Goal: Navigation & Orientation: Find specific page/section

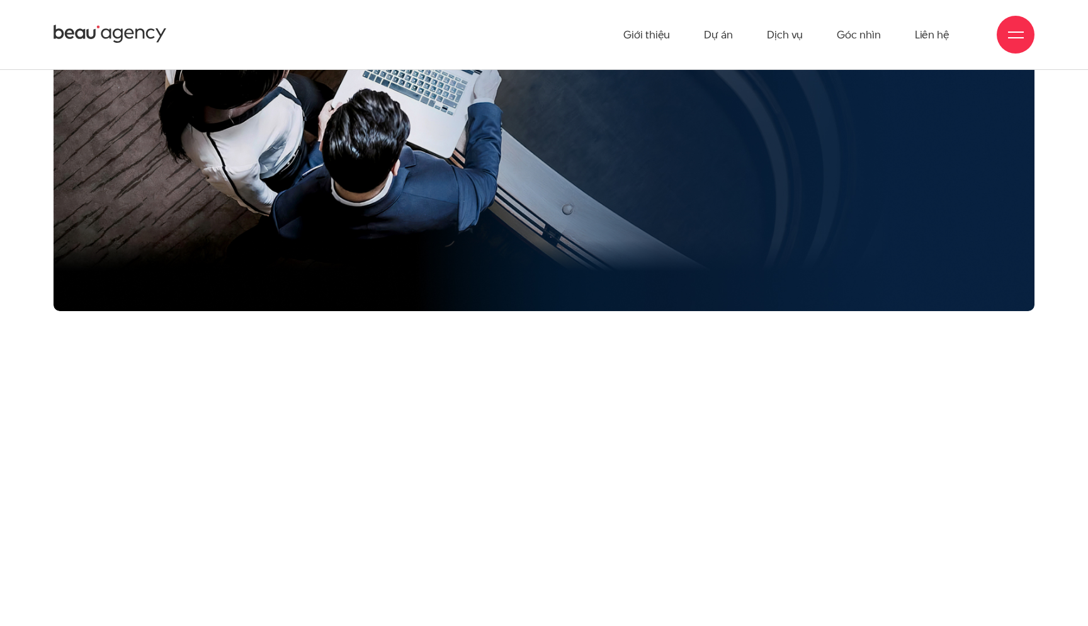
scroll to position [704, 0]
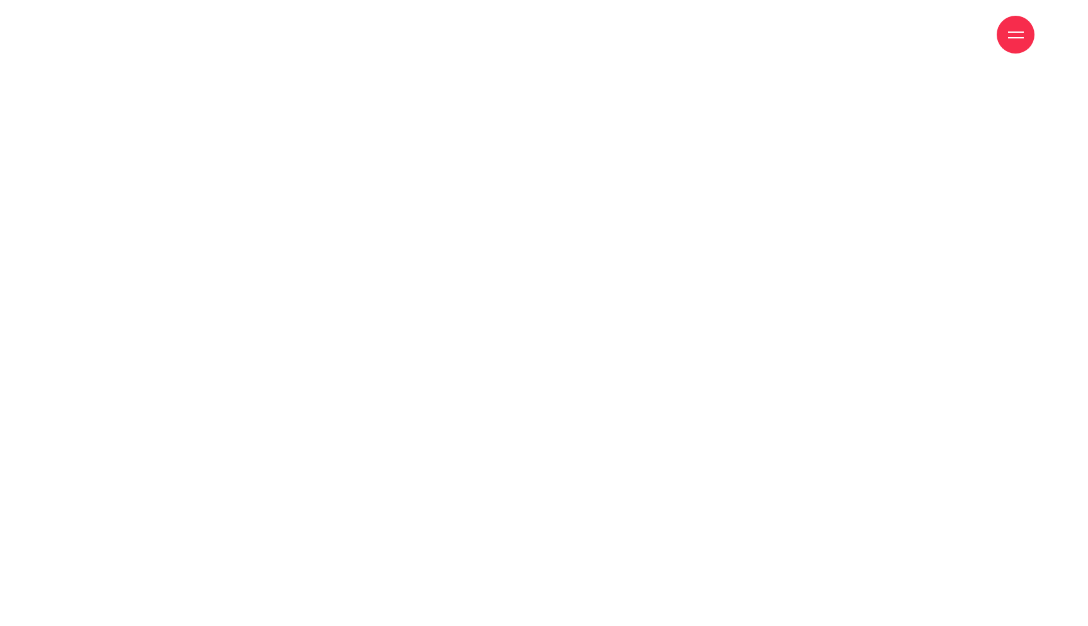
scroll to position [8505, 0]
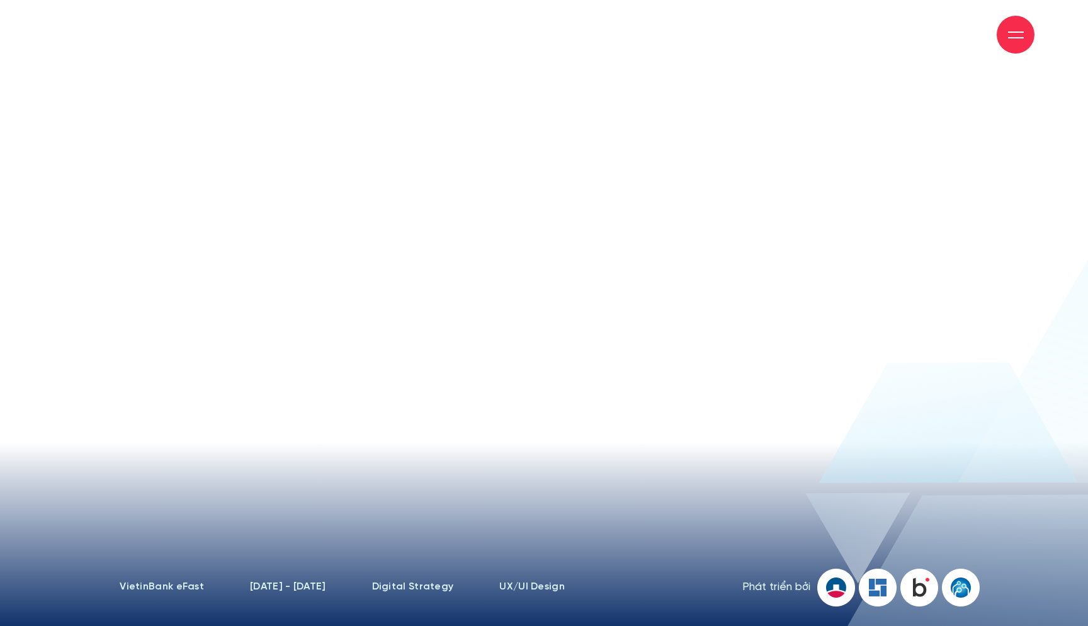
scroll to position [-6, 0]
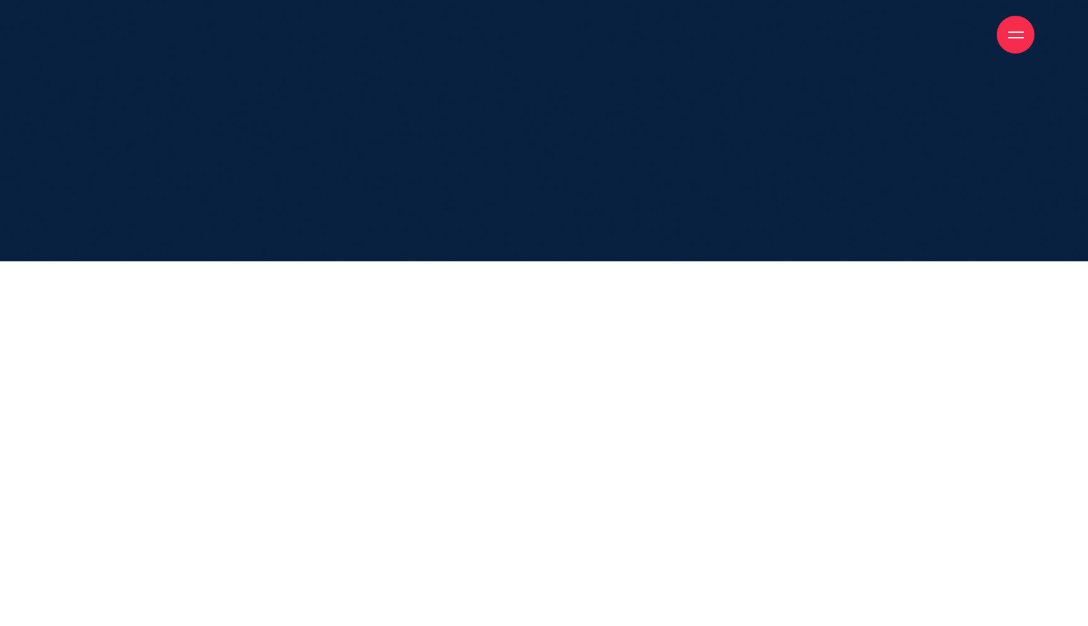
scroll to position [3405, 0]
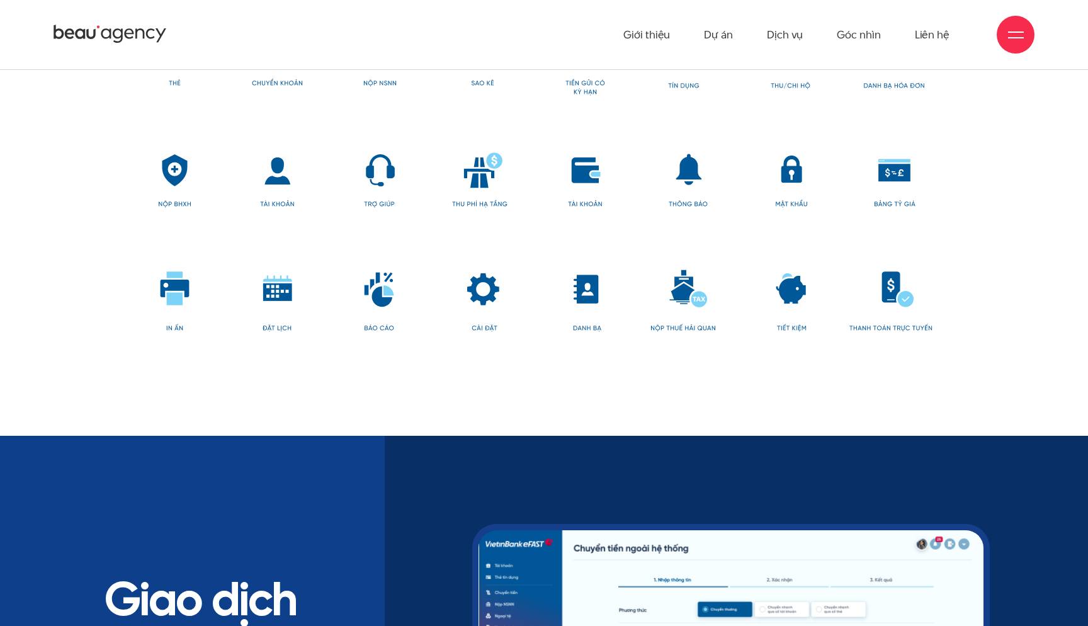
scroll to position [8889, 0]
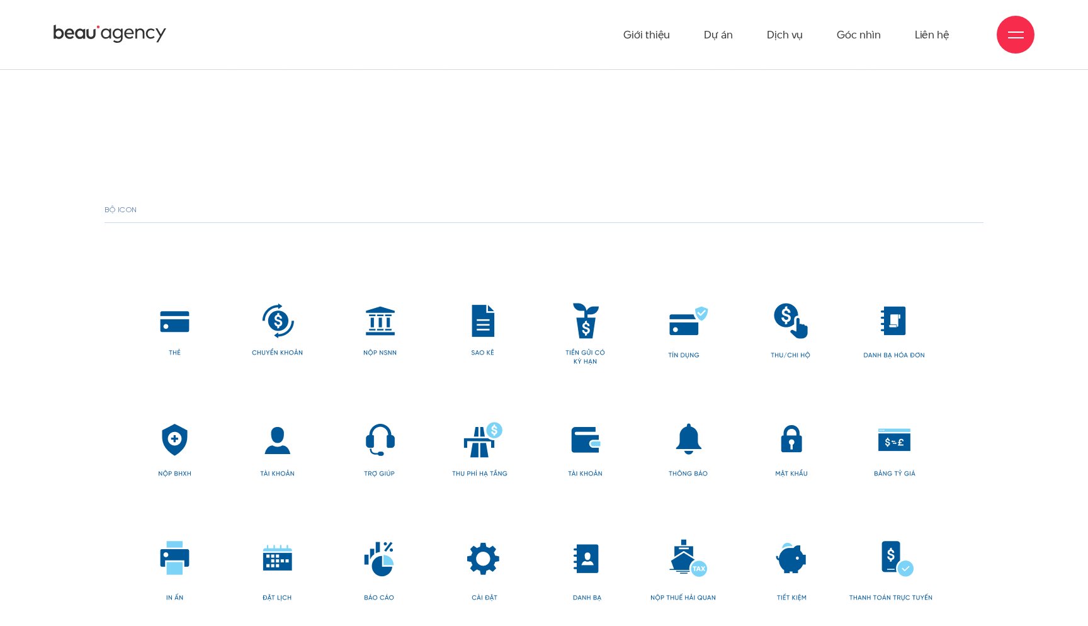
click at [998, 42] on div at bounding box center [1015, 35] width 38 height 38
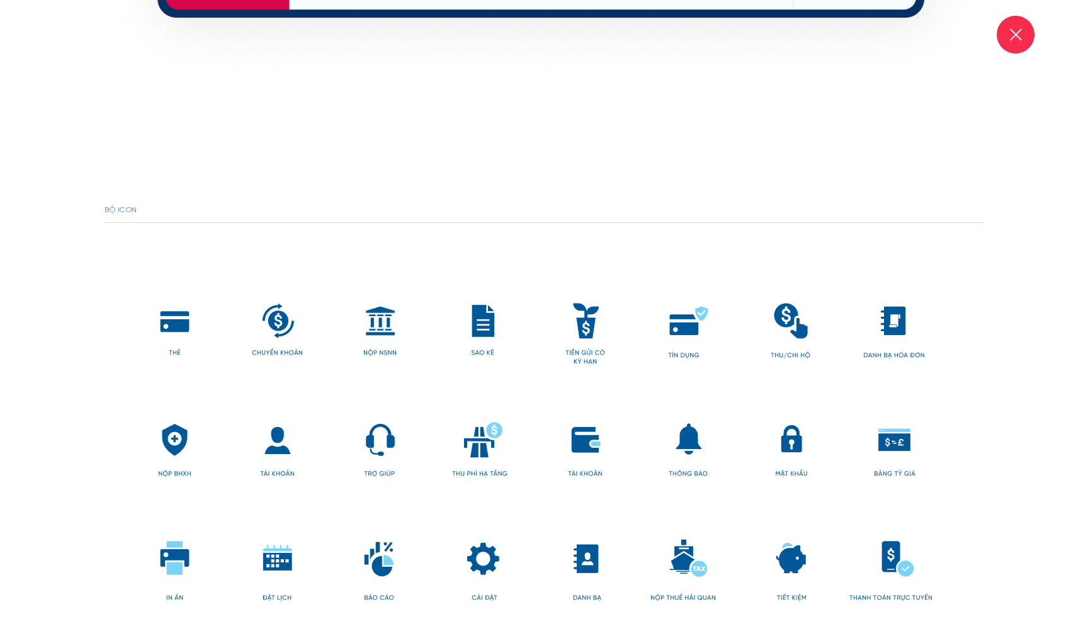
click at [998, 42] on div at bounding box center [1015, 35] width 38 height 38
click at [1011, 37] on span at bounding box center [1015, 34] width 12 height 12
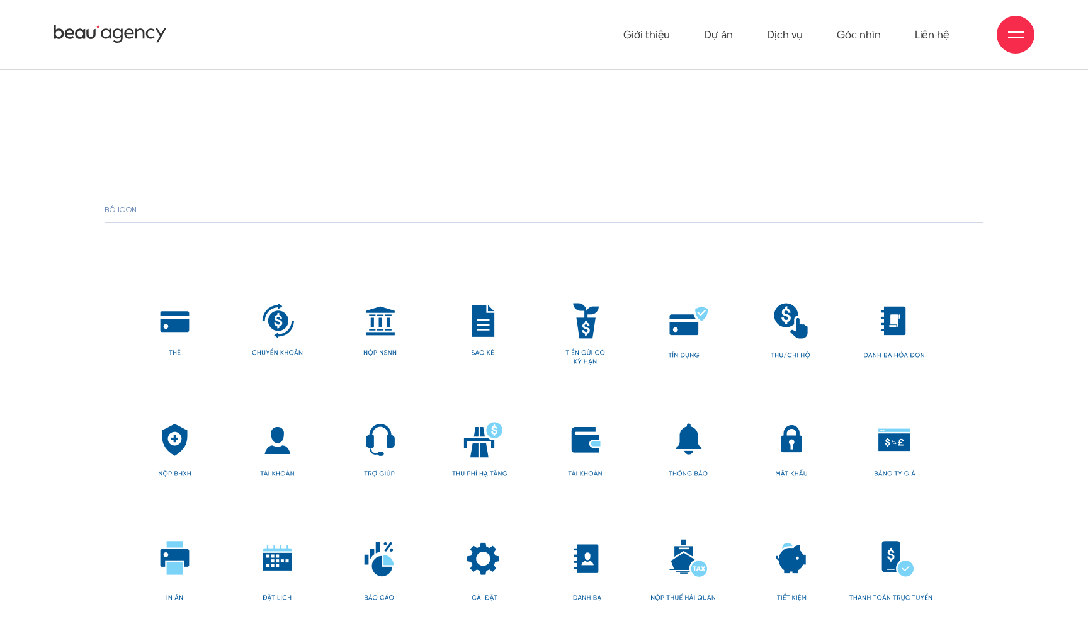
click at [1016, 33] on div at bounding box center [1016, 35] width 16 height 16
click at [714, 34] on link "Dự án" at bounding box center [718, 34] width 29 height 69
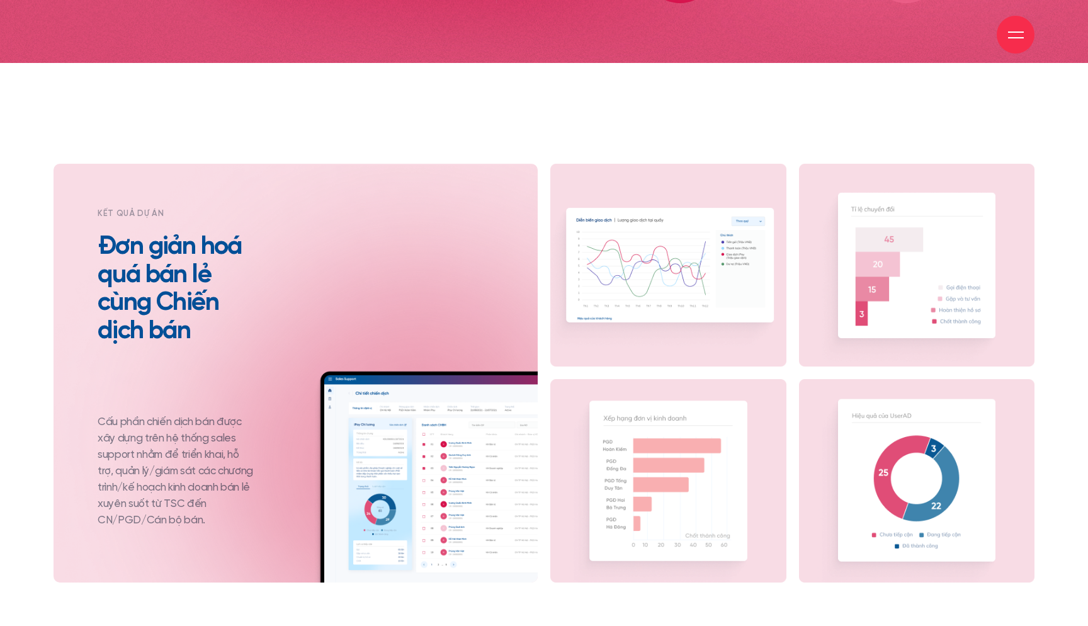
scroll to position [4929, 0]
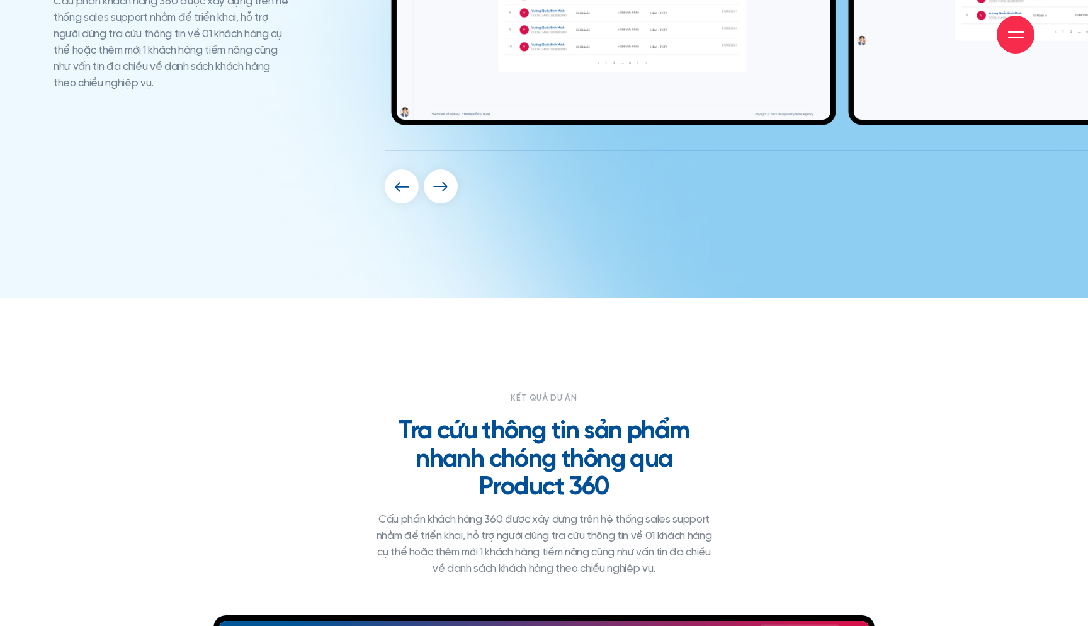
scroll to position [5884, 0]
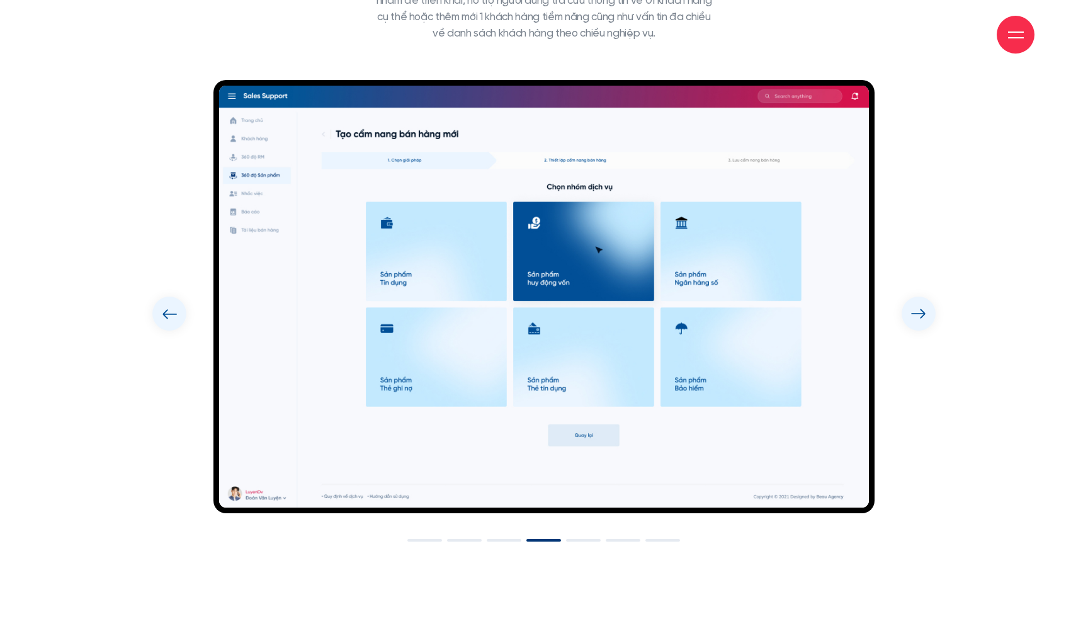
scroll to position [6425, 0]
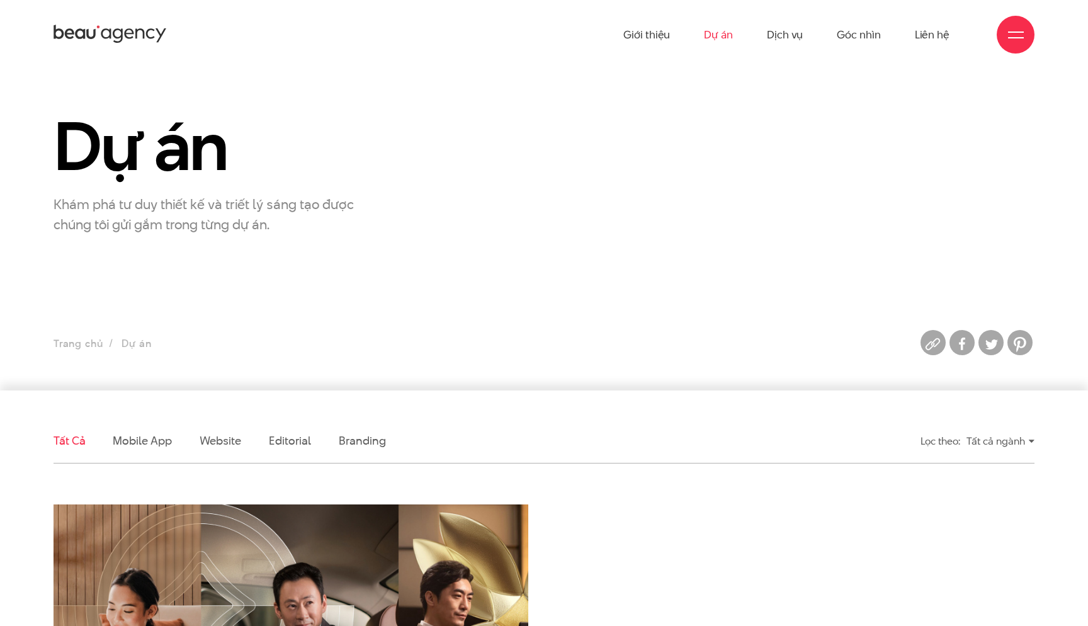
scroll to position [-3, 0]
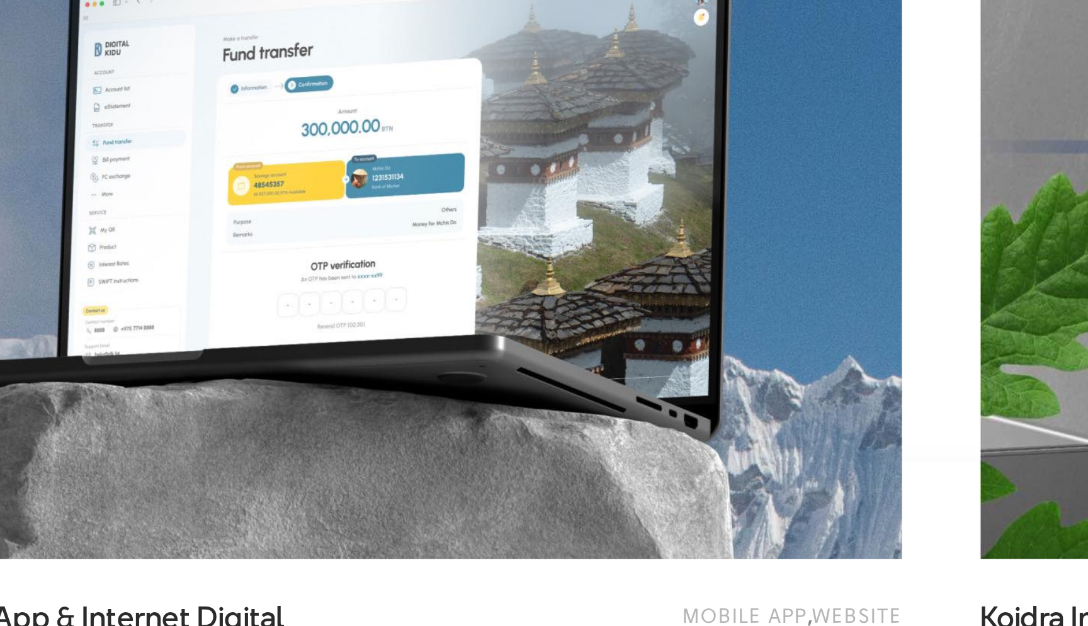
scroll to position [2643, 0]
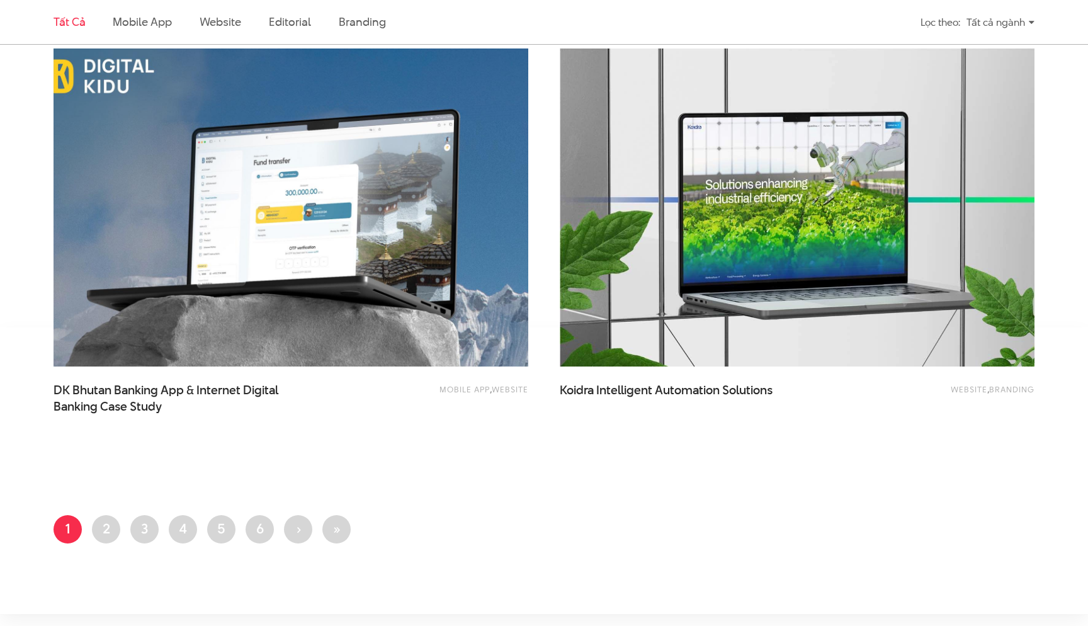
click at [309, 251] on img at bounding box center [291, 208] width 522 height 350
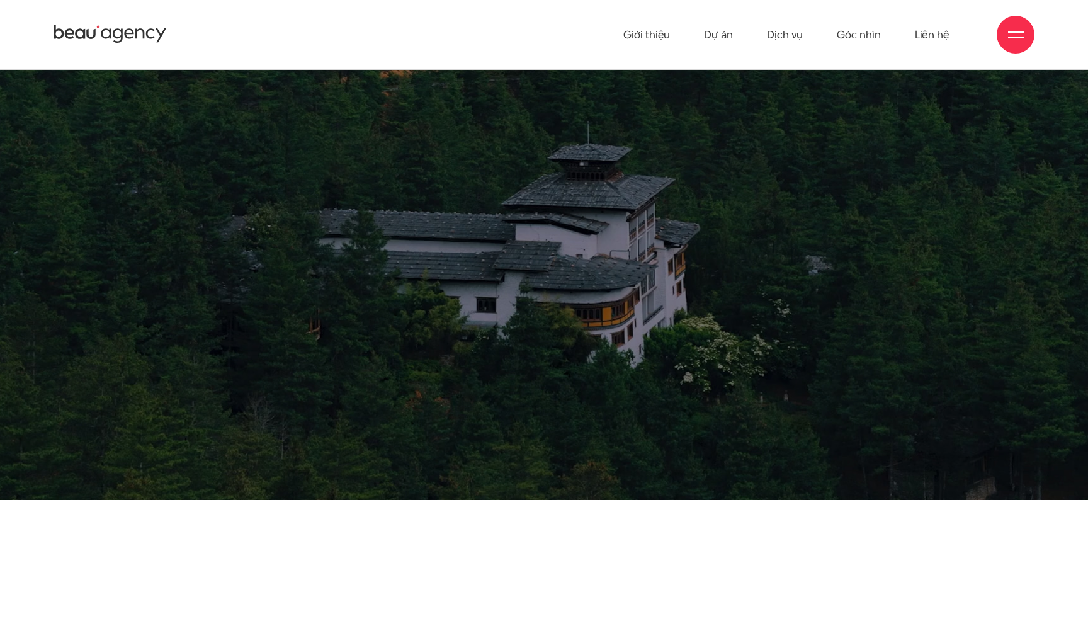
scroll to position [112, 0]
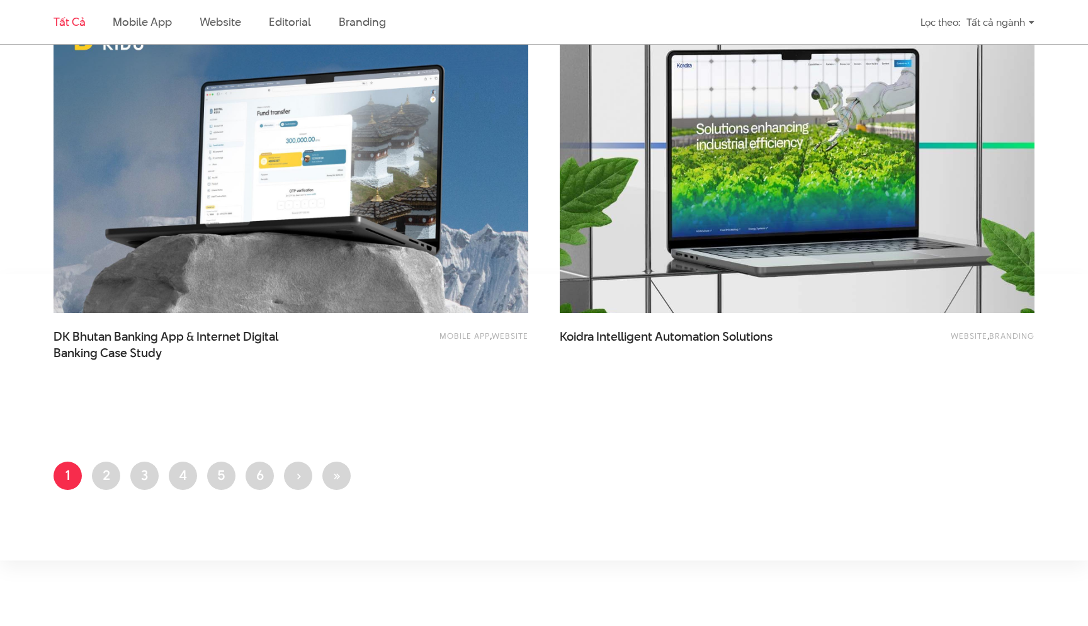
scroll to position [2739, 0]
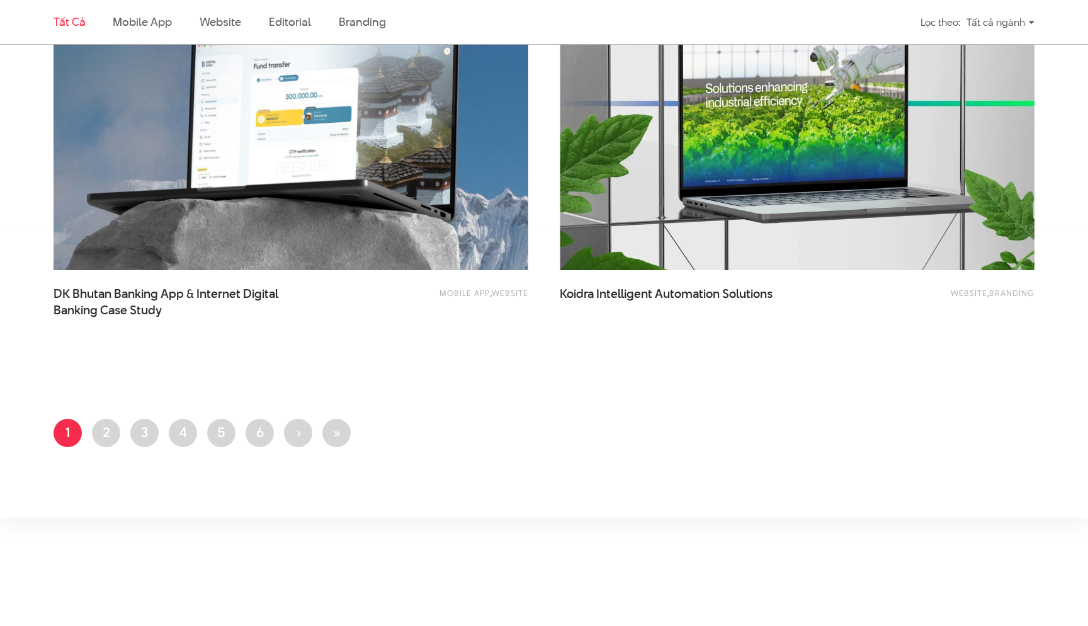
click at [449, 162] on img at bounding box center [291, 111] width 522 height 350
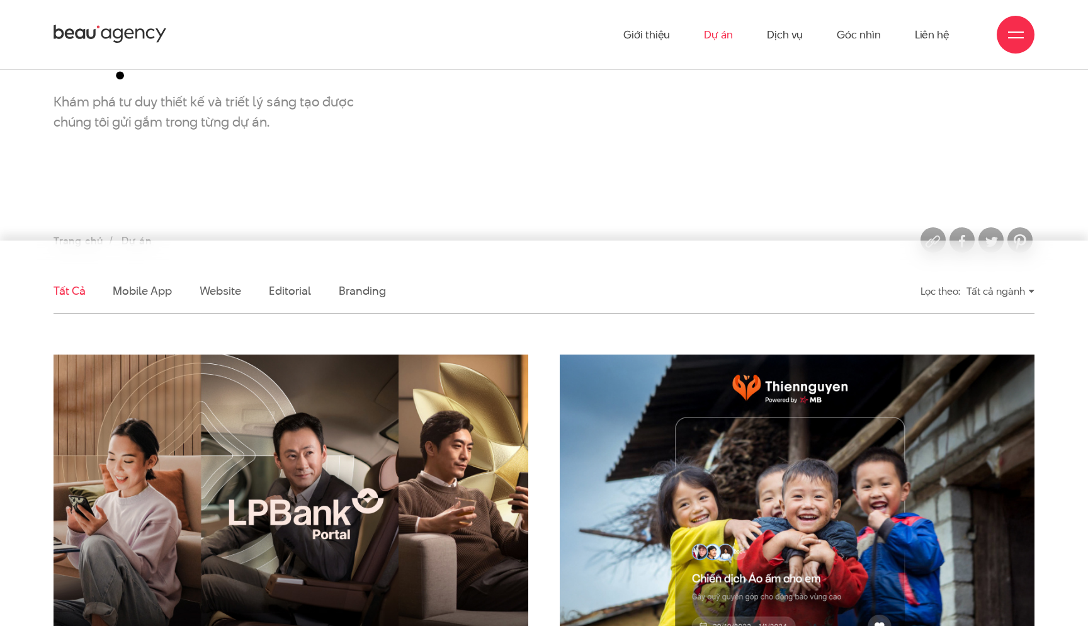
scroll to position [98, 0]
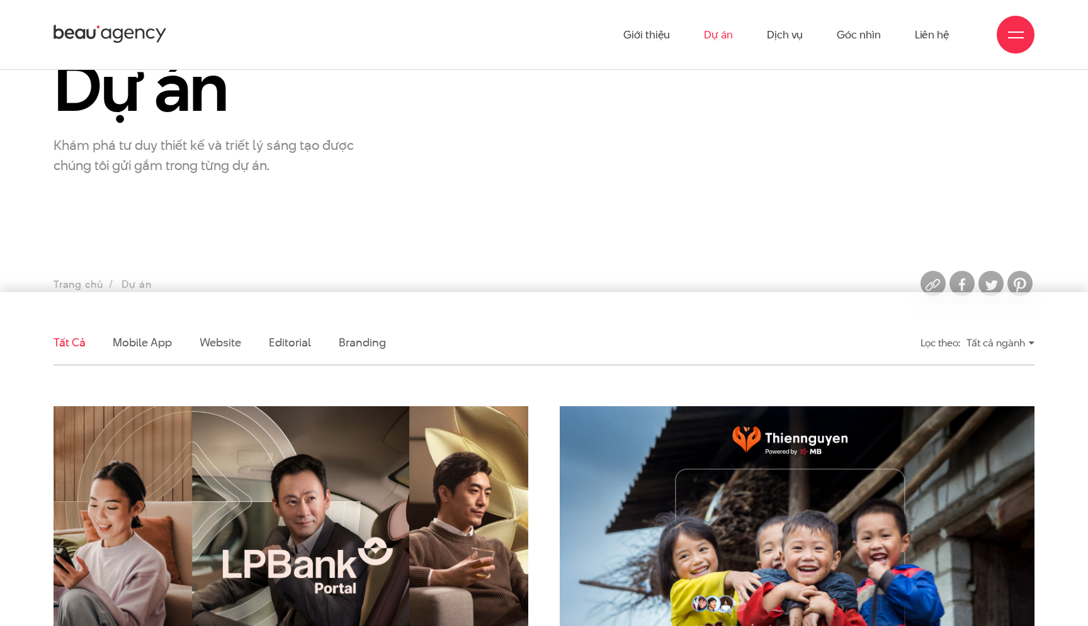
click at [429, 471] on img at bounding box center [291, 565] width 522 height 350
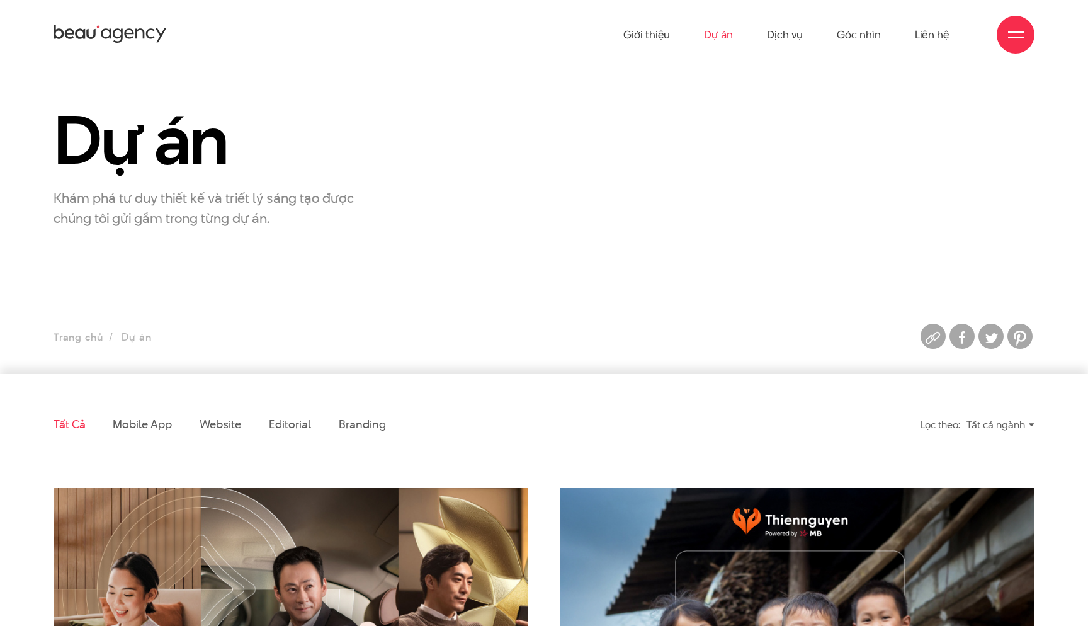
scroll to position [11, 0]
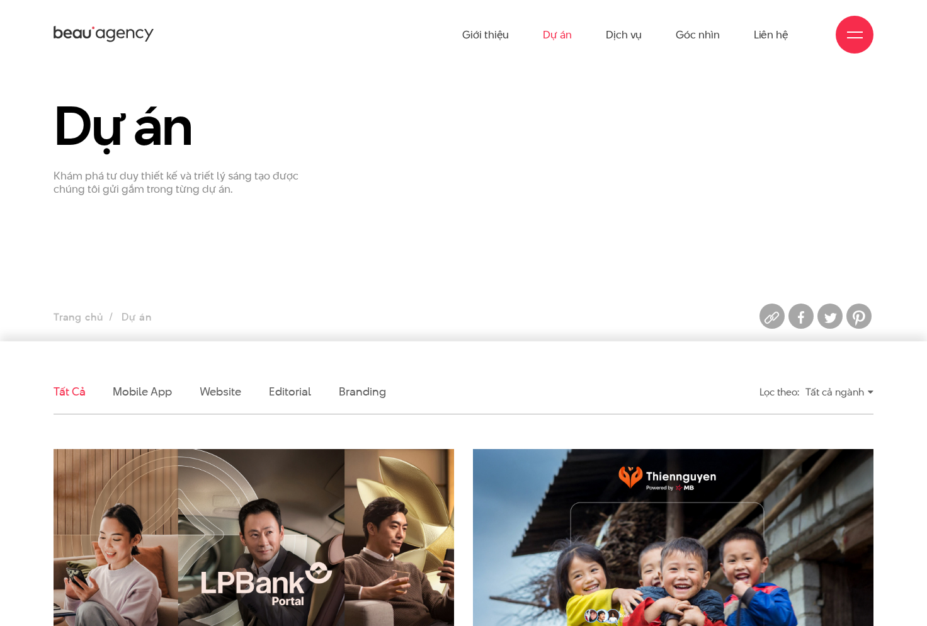
click at [200, 283] on section "Dự án Khám phá tư duy thiết kế và triết lý sáng tạo được chúng tôi gửi gắm tron…" at bounding box center [463, 203] width 927 height 283
click at [447, 373] on ul "Tất cả Mobile app Website Editorial Branding" at bounding box center [359, 391] width 610 height 44
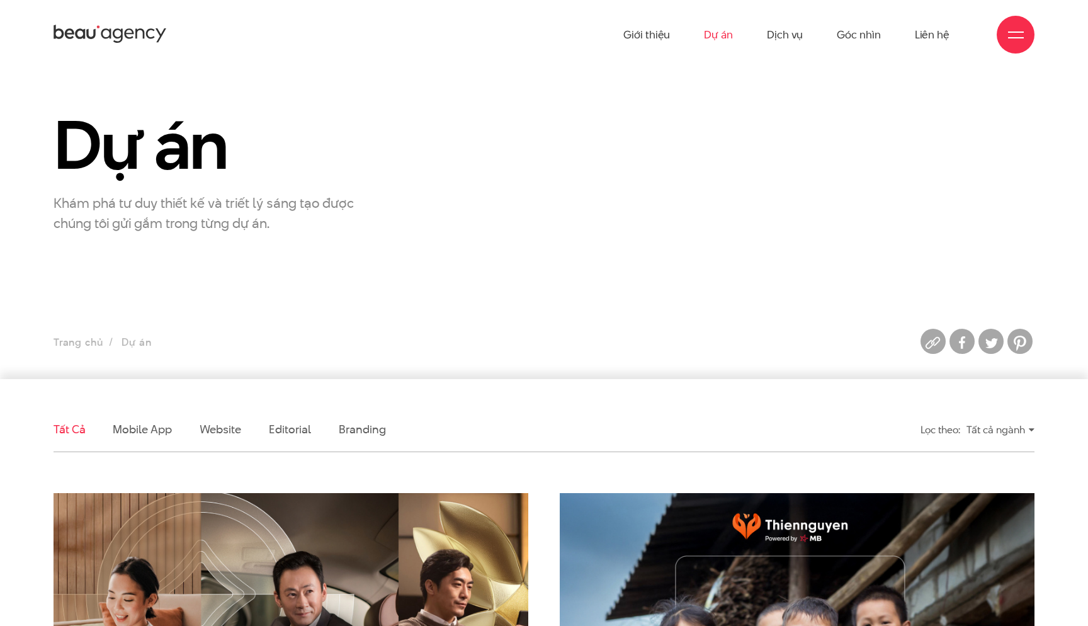
click at [343, 171] on h1 "Dự án" at bounding box center [207, 145] width 306 height 72
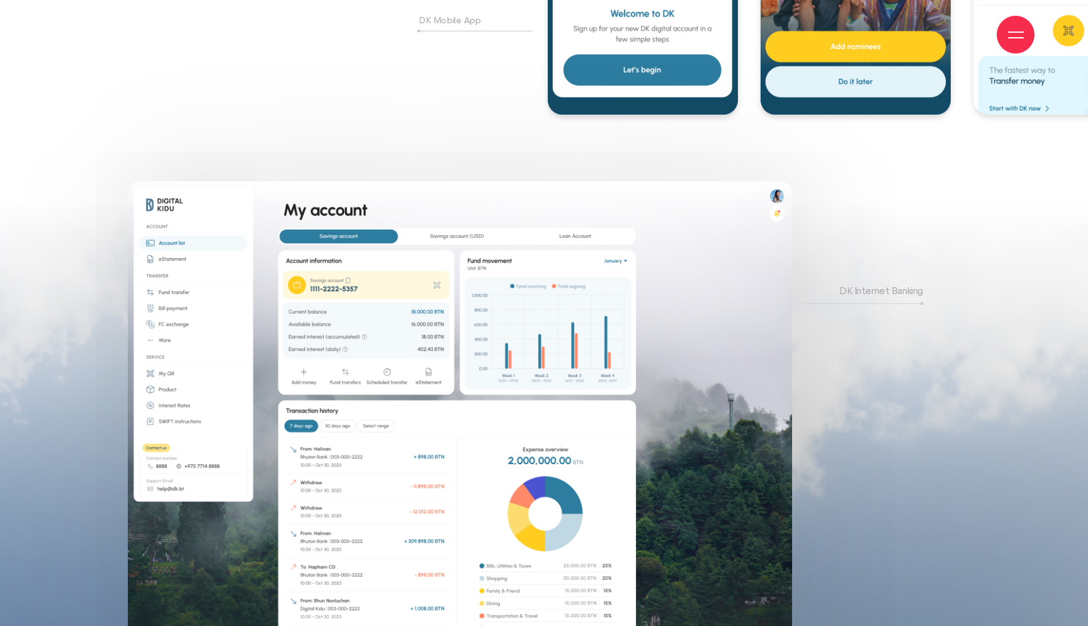
scroll to position [3126, 0]
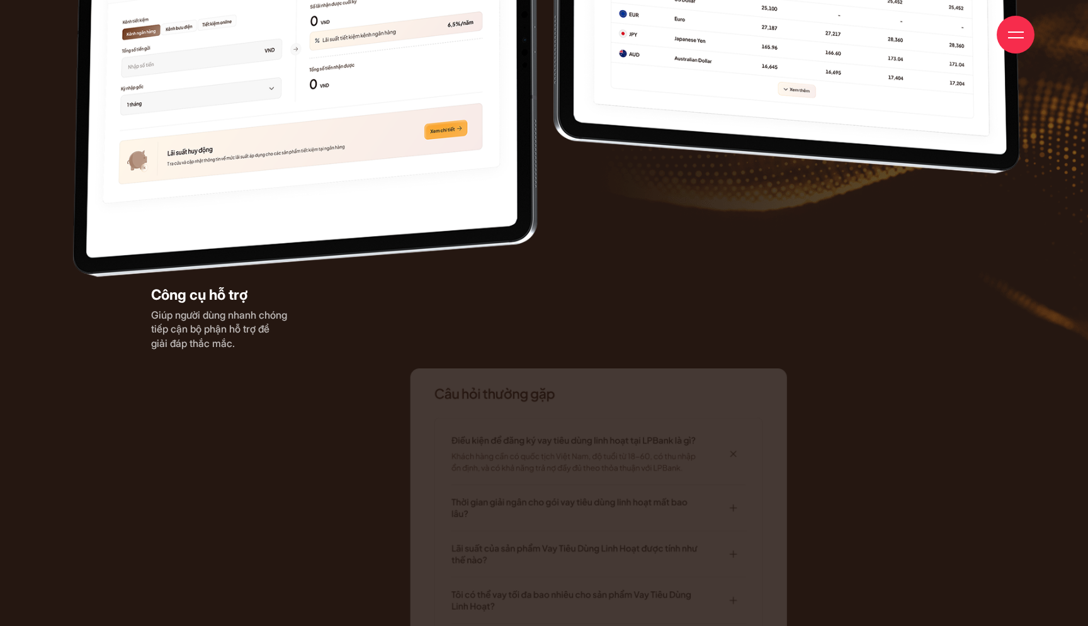
scroll to position [11032, 0]
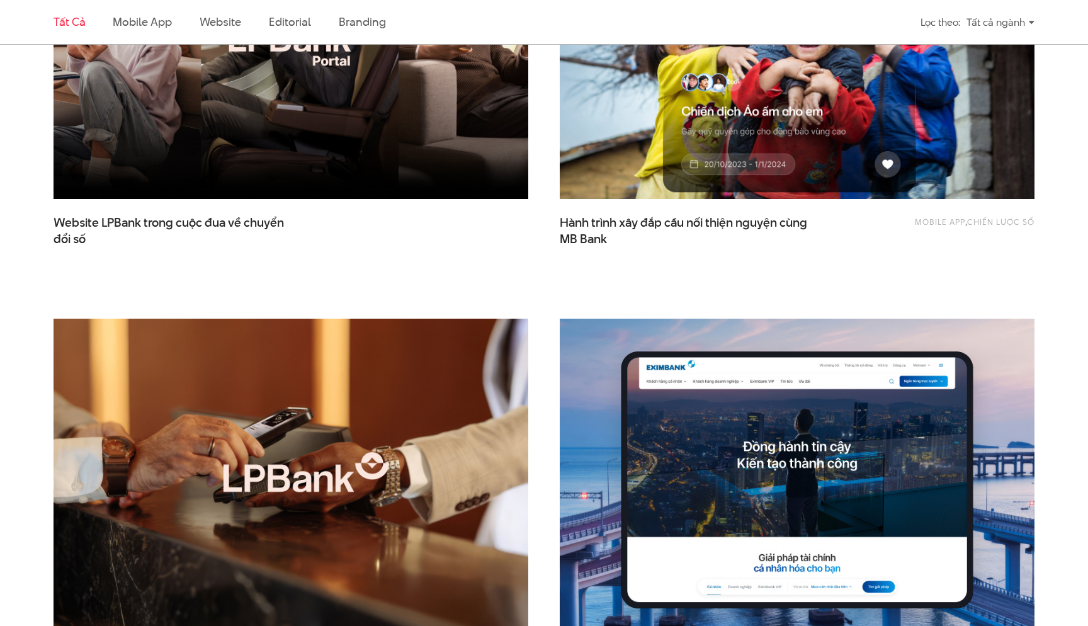
scroll to position [843, 0]
